Goal: Answer question/provide support: Answer question/provide support

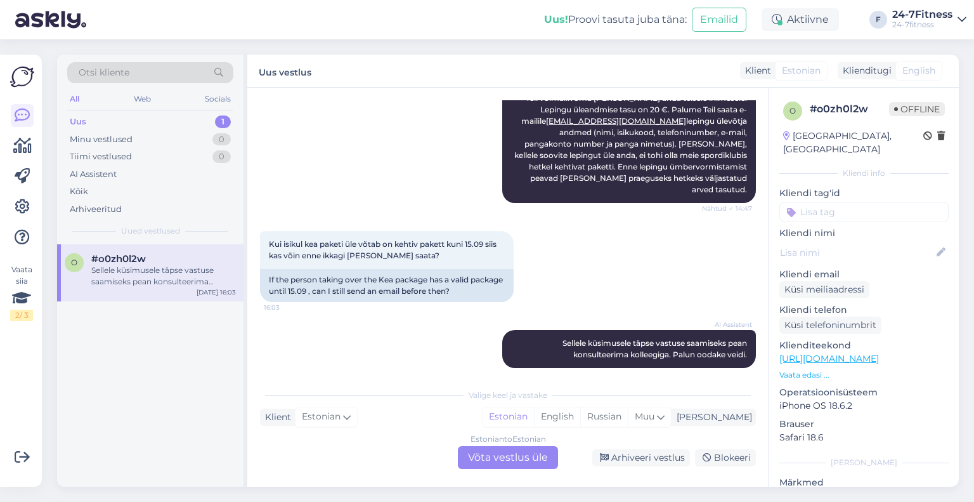
scroll to position [129, 0]
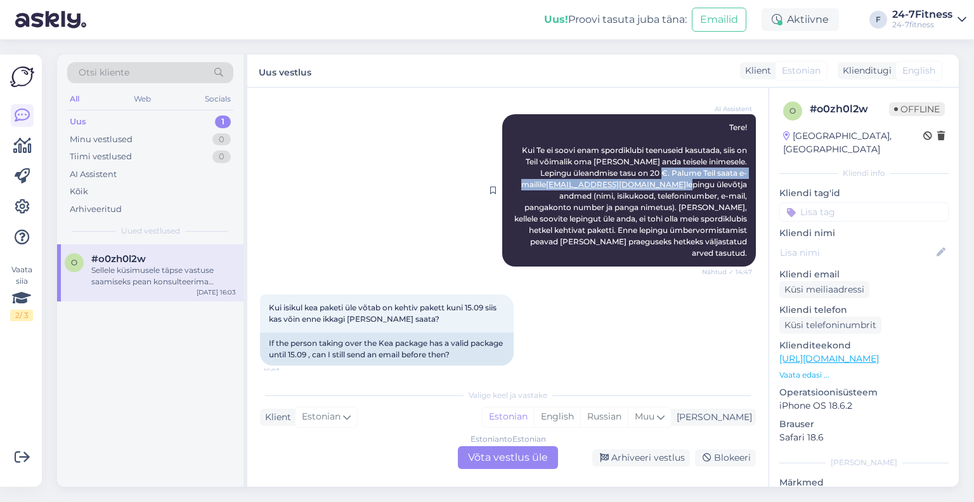
drag, startPoint x: 604, startPoint y: 186, endPoint x: 634, endPoint y: 177, distance: 31.3
click at [634, 177] on span "Tere! Kui Te ei soovi enam spordiklubi teenuseid kasutada, siis on Teil võimali…" at bounding box center [631, 189] width 235 height 135
copy span "Palume Teil saata e-mailile [EMAIL_ADDRESS][DOMAIN_NAME] l"
click at [498, 471] on div "Vestlus algas [DATE] Tere! Sooviks oma aastast paketti üle anda 14:47 Hello! I …" at bounding box center [507, 287] width 521 height 399
click at [500, 457] on div "Estonian to Estonian Võta vestlus üle" at bounding box center [508, 457] width 100 height 23
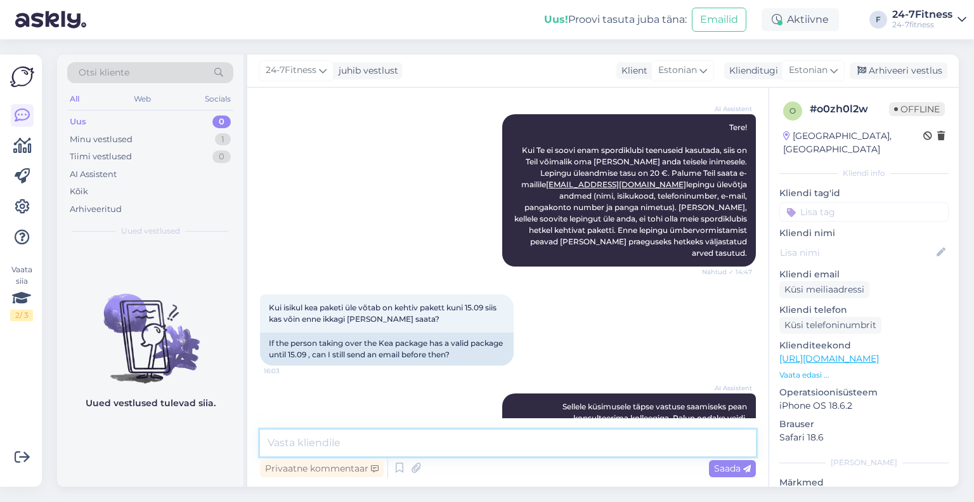
click at [377, 441] on textarea at bounding box center [508, 442] width 496 height 27
paste textarea "Palume Teil saata e-mailile [EMAIL_ADDRESS][DOMAIN_NAME] l"
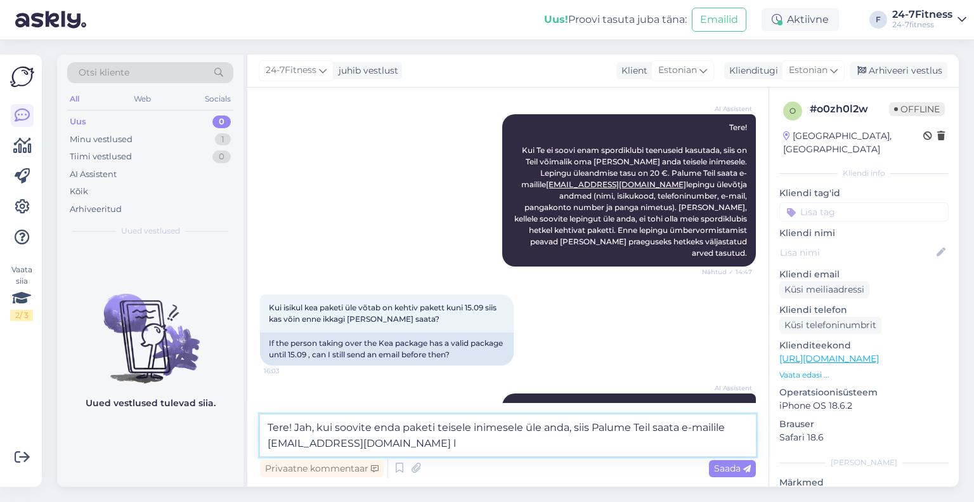
click at [595, 427] on textarea "Tere! Jah, kui soovite enda paketi teisele inimesele üle anda, siis Palume Teil…" at bounding box center [508, 435] width 496 height 42
drag, startPoint x: 680, startPoint y: 430, endPoint x: 665, endPoint y: 428, distance: 15.3
click at [665, 428] on textarea "Tere! Jah, kui soovite enda paketi teisele inimesele üle anda, siis palume Teil…" at bounding box center [508, 435] width 496 height 42
click at [424, 445] on textarea "Tere! Jah, kui soovite enda paketi teisele inimesele üle anda, siis palume Teil…" at bounding box center [508, 435] width 496 height 42
click at [426, 445] on textarea "Tere! Jah, kui soovite enda paketi teisele inimesele üle anda, siis palume Teil…" at bounding box center [508, 435] width 496 height 42
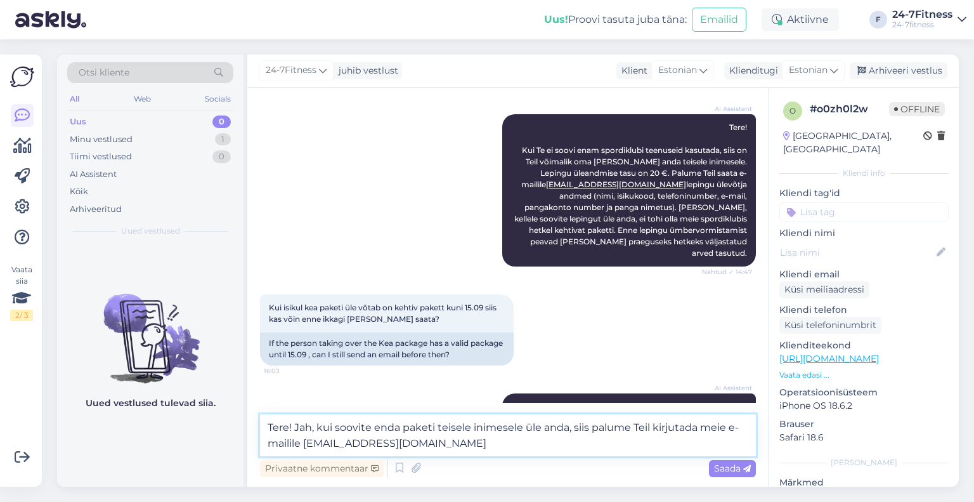
drag, startPoint x: 651, startPoint y: 426, endPoint x: 637, endPoint y: 428, distance: 13.6
click at [637, 428] on textarea "Tere! Jah, kui soovite enda paketi teisele inimesele üle anda, siis palume Teil…" at bounding box center [508, 435] width 496 height 42
type textarea "Tere! Jah, kui soovite enda paketi teisele inimesele üle anda, siis palume kirj…"
click at [728, 470] on span "Saada" at bounding box center [732, 467] width 37 height 11
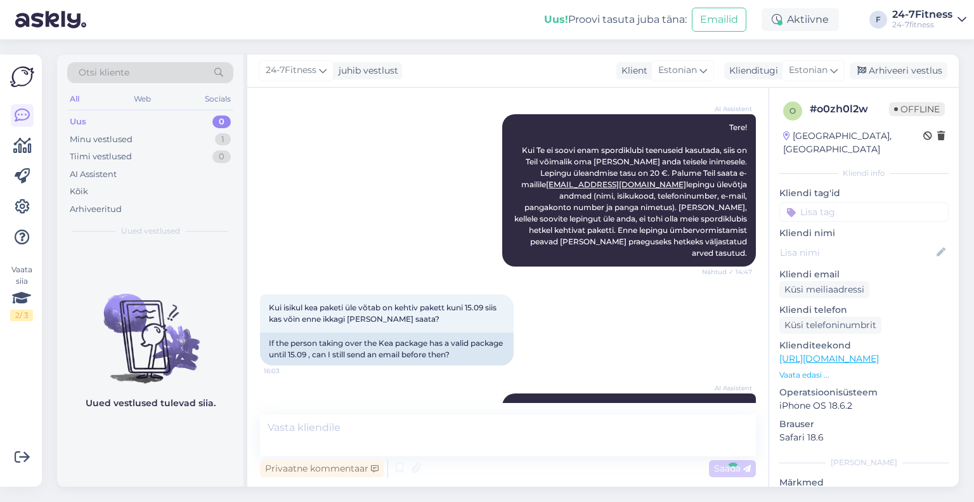
scroll to position [211, 0]
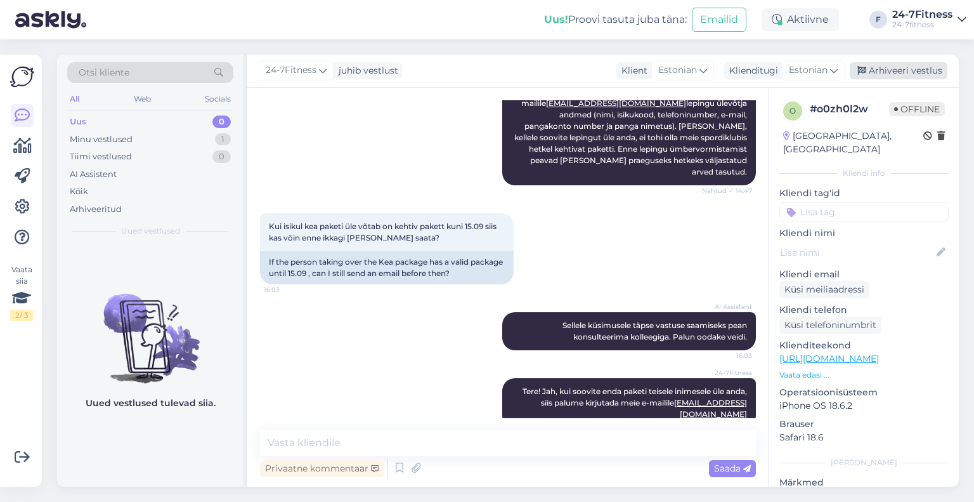
click at [895, 72] on div "Arhiveeri vestlus" at bounding box center [899, 70] width 98 height 17
